Goal: Task Accomplishment & Management: Manage account settings

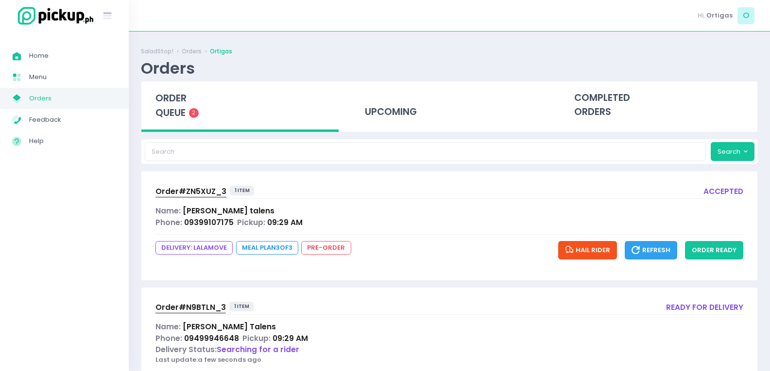
scroll to position [65, 0]
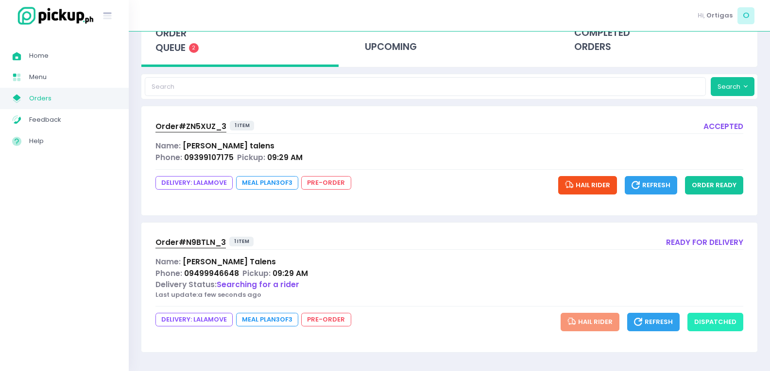
click at [726, 319] on button "dispatched" at bounding box center [715, 322] width 56 height 18
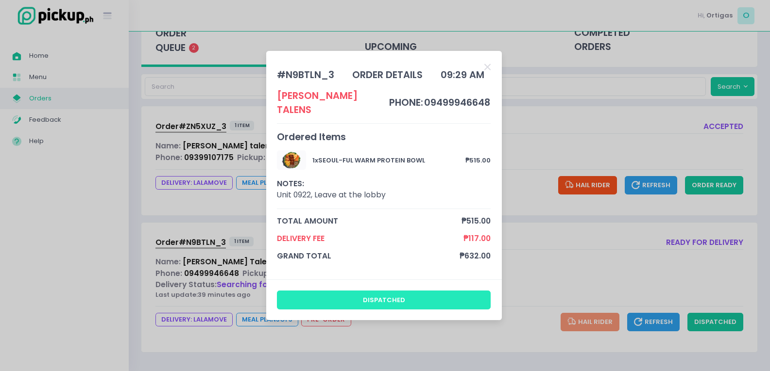
click at [417, 291] on button "dispatched" at bounding box center [384, 300] width 214 height 18
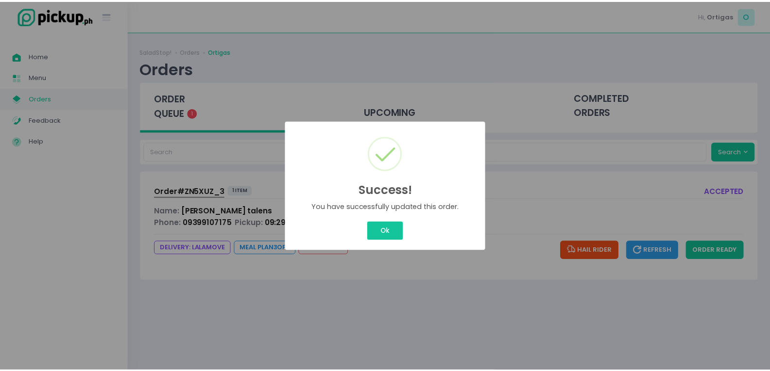
scroll to position [0, 0]
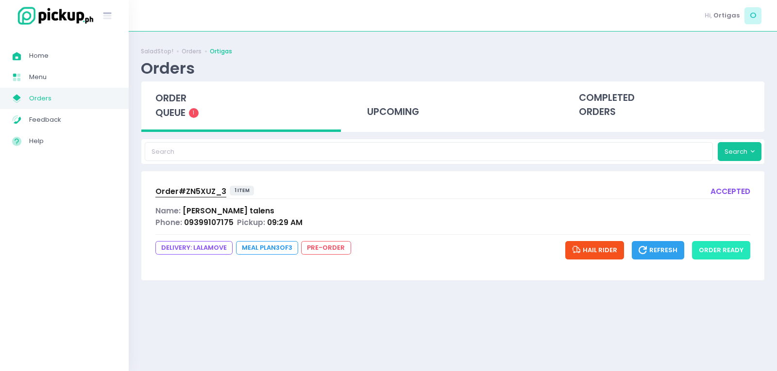
click at [721, 253] on button "order ready" at bounding box center [721, 250] width 58 height 18
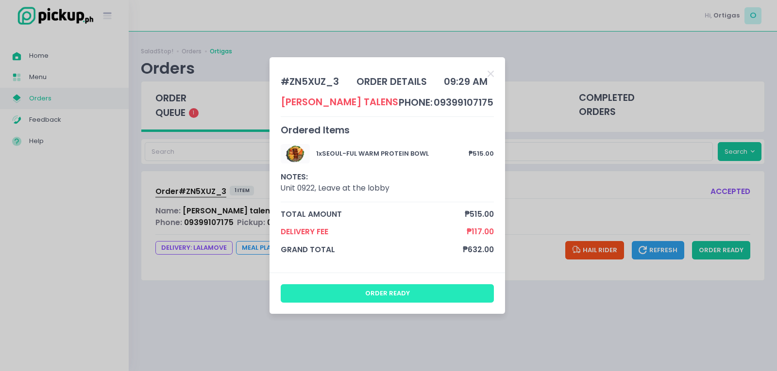
click at [406, 293] on button "order ready" at bounding box center [388, 294] width 214 height 18
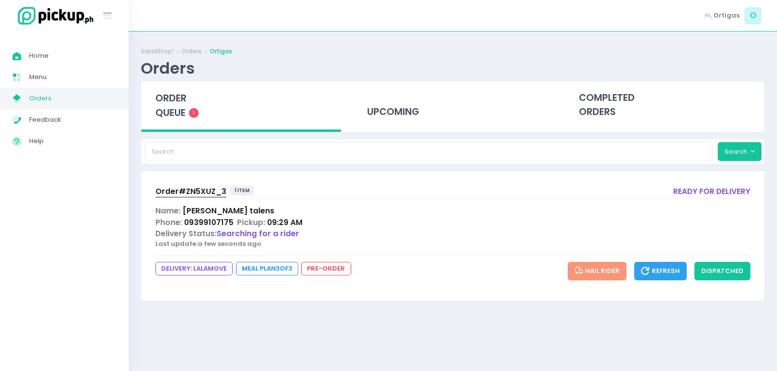
click at [196, 191] on span "Order# ZN5XUZ_3" at bounding box center [190, 191] width 71 height 10
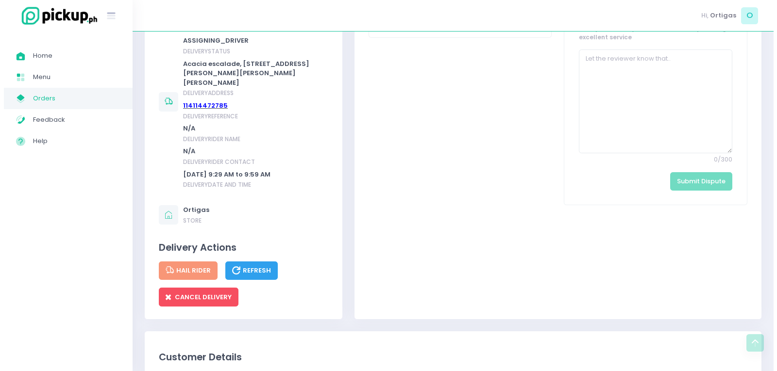
scroll to position [486, 0]
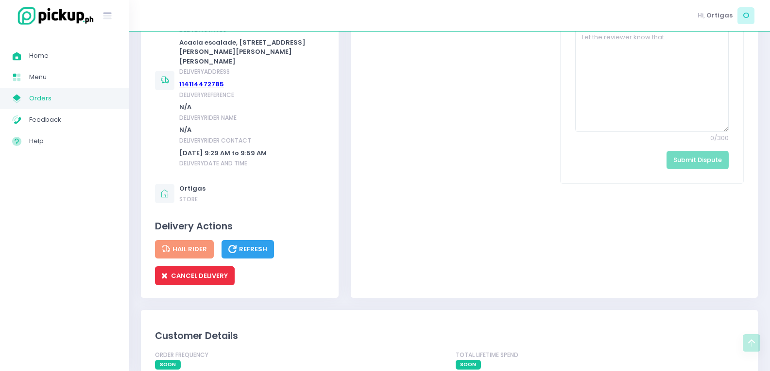
click at [190, 278] on span "CANCEL DELIVERY" at bounding box center [195, 275] width 66 height 9
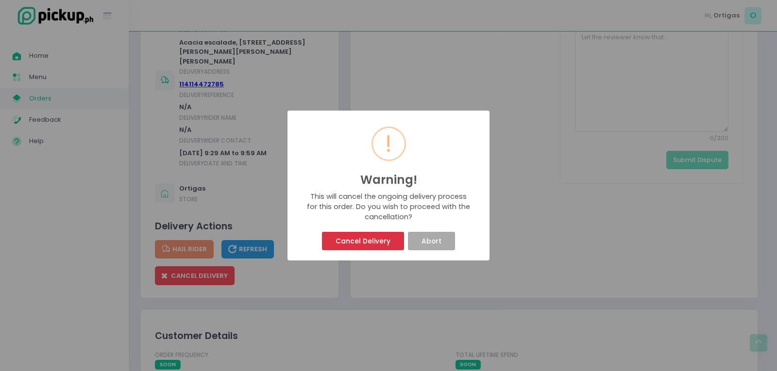
click at [382, 241] on button "Cancel Delivery" at bounding box center [363, 241] width 82 height 18
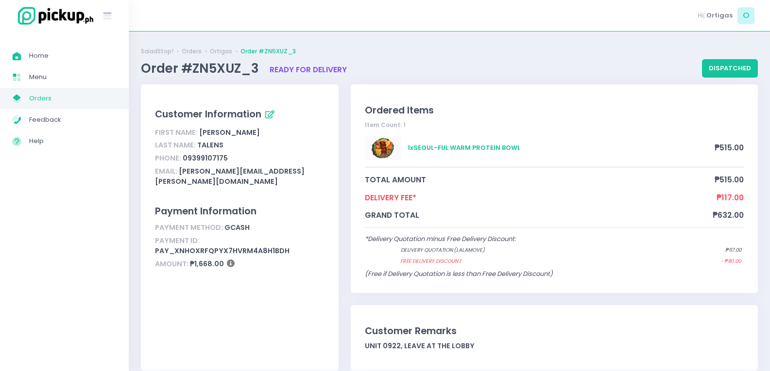
click at [50, 99] on span "Orders" at bounding box center [72, 98] width 87 height 13
